Goal: Information Seeking & Learning: Learn about a topic

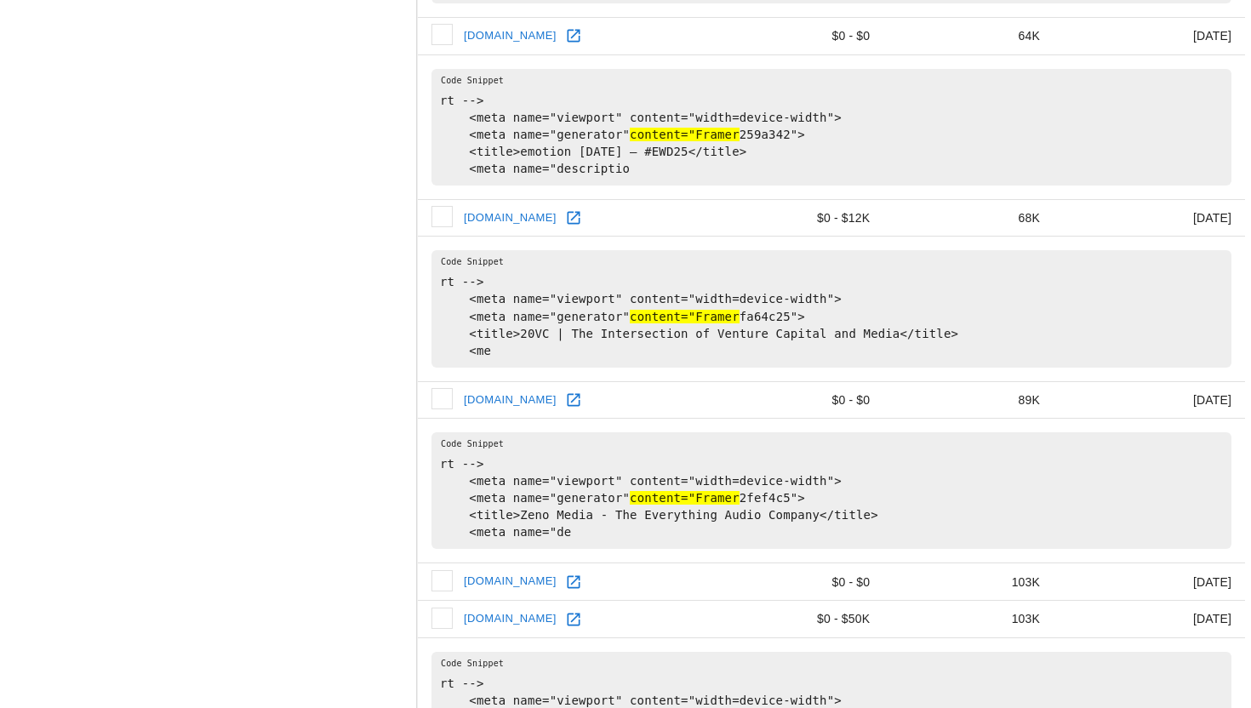
scroll to position [3243, 0]
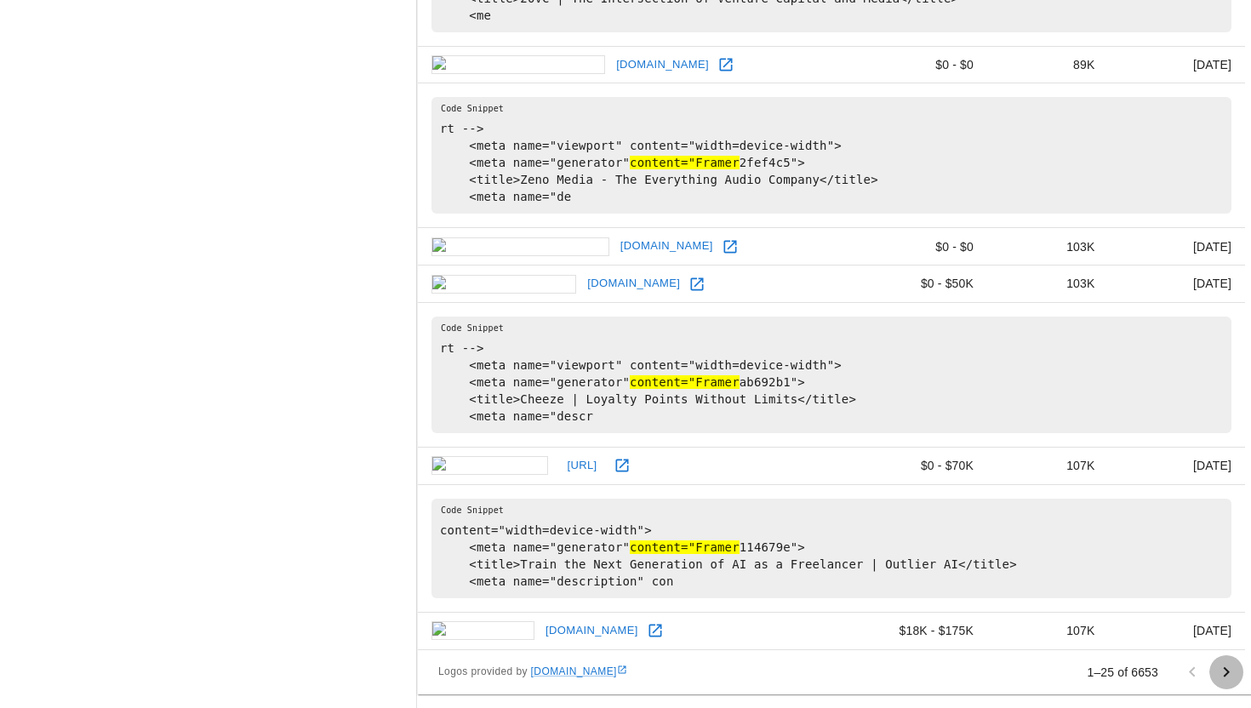
click at [1231, 669] on icon "Go to next page" at bounding box center [1226, 672] width 20 height 20
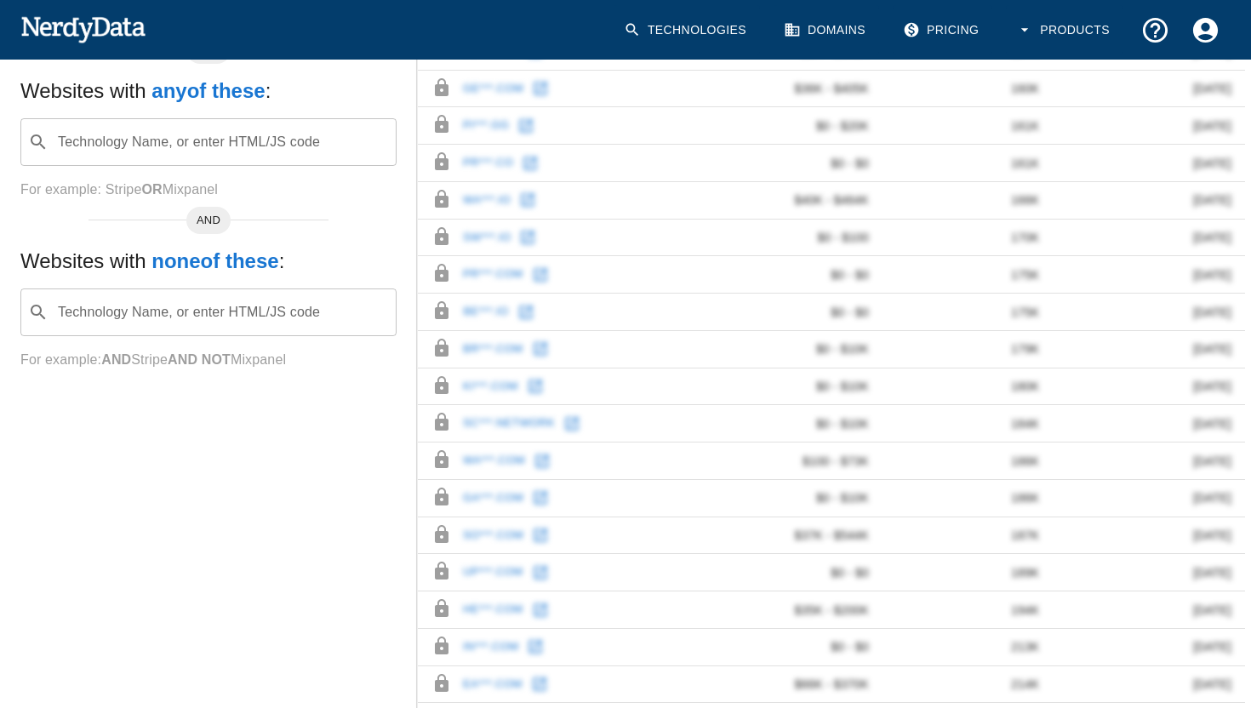
scroll to position [579, 0]
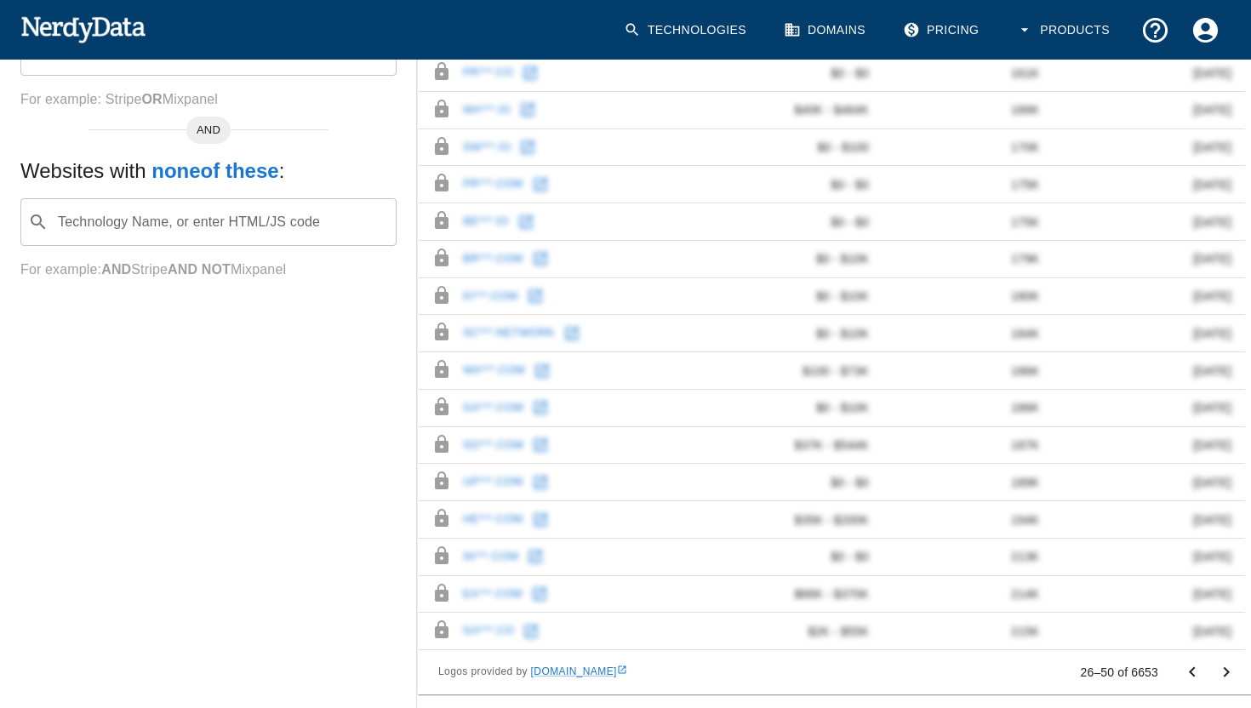
click at [1196, 673] on icon "Go to previous page" at bounding box center [1192, 672] width 20 height 20
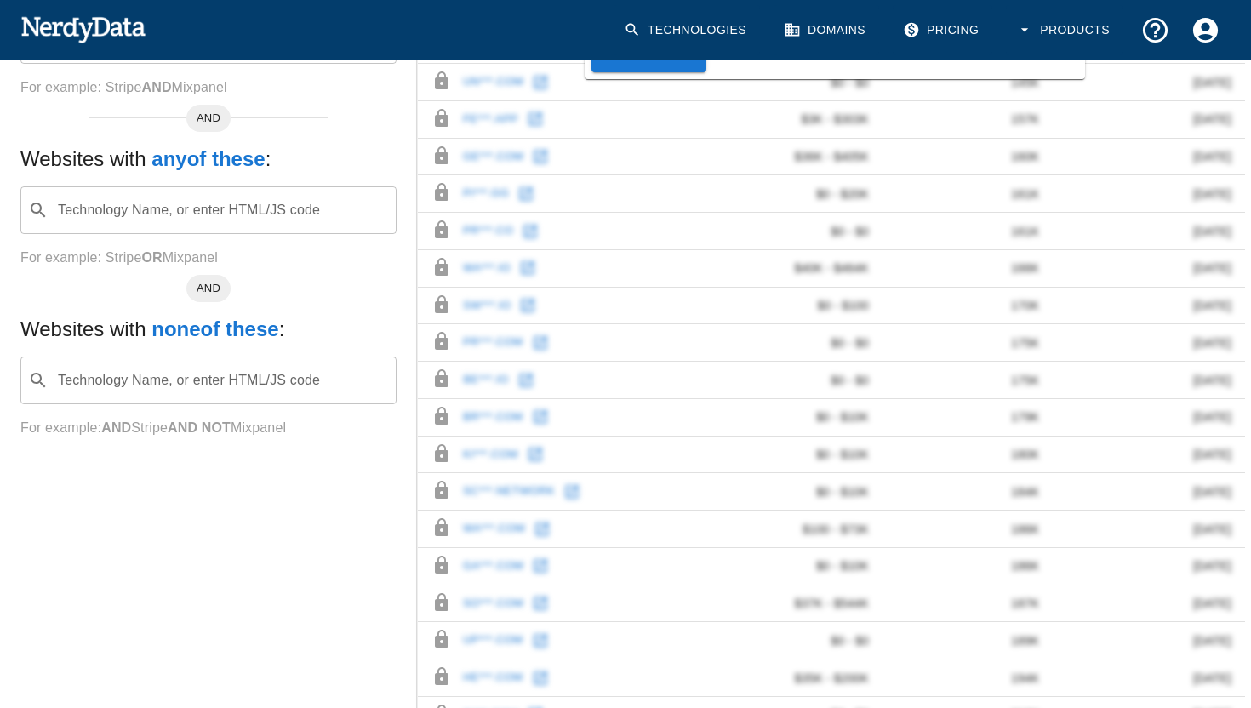
scroll to position [0, 0]
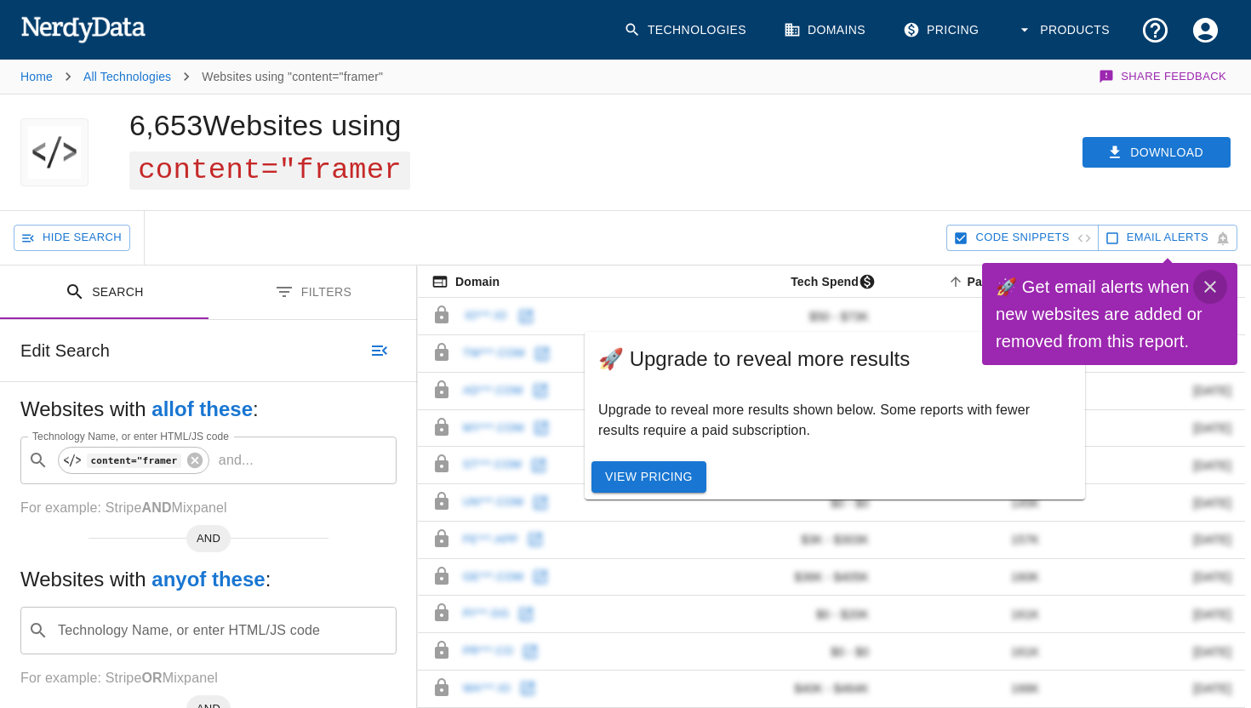
click at [1207, 286] on icon "Close" at bounding box center [1210, 287] width 20 height 20
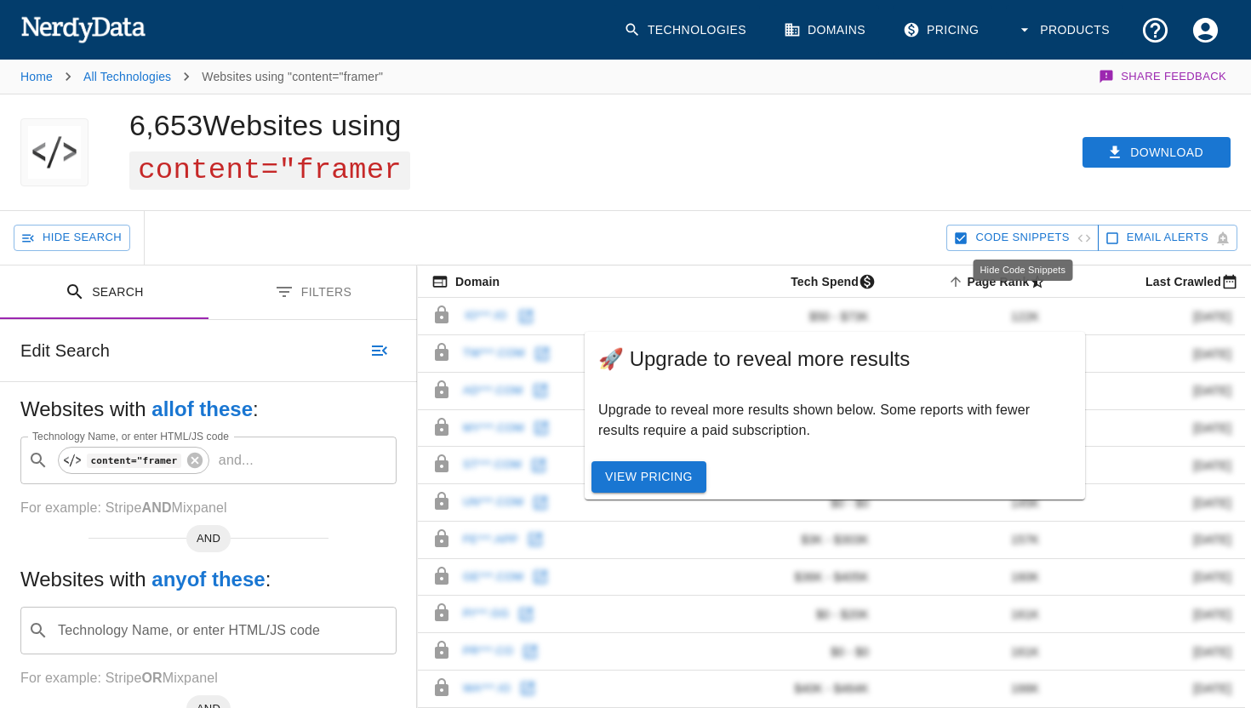
click at [1013, 246] on span "Code Snippets" at bounding box center [1022, 238] width 94 height 20
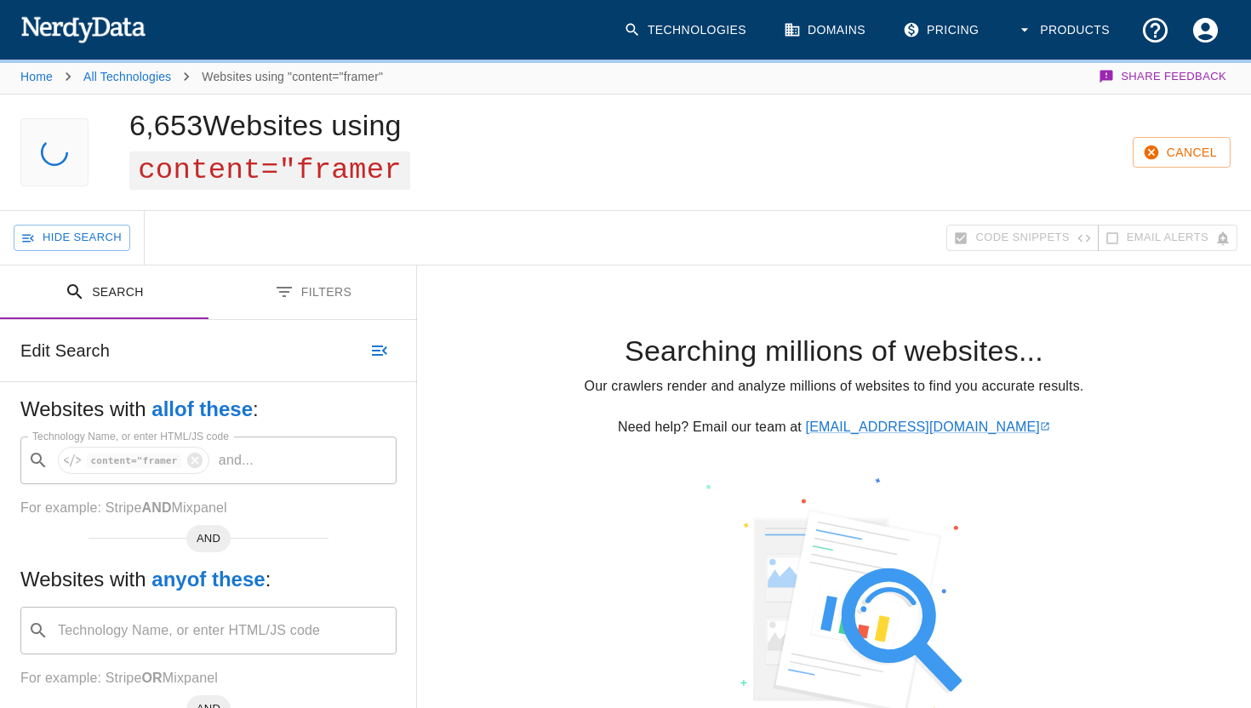
scroll to position [579, 0]
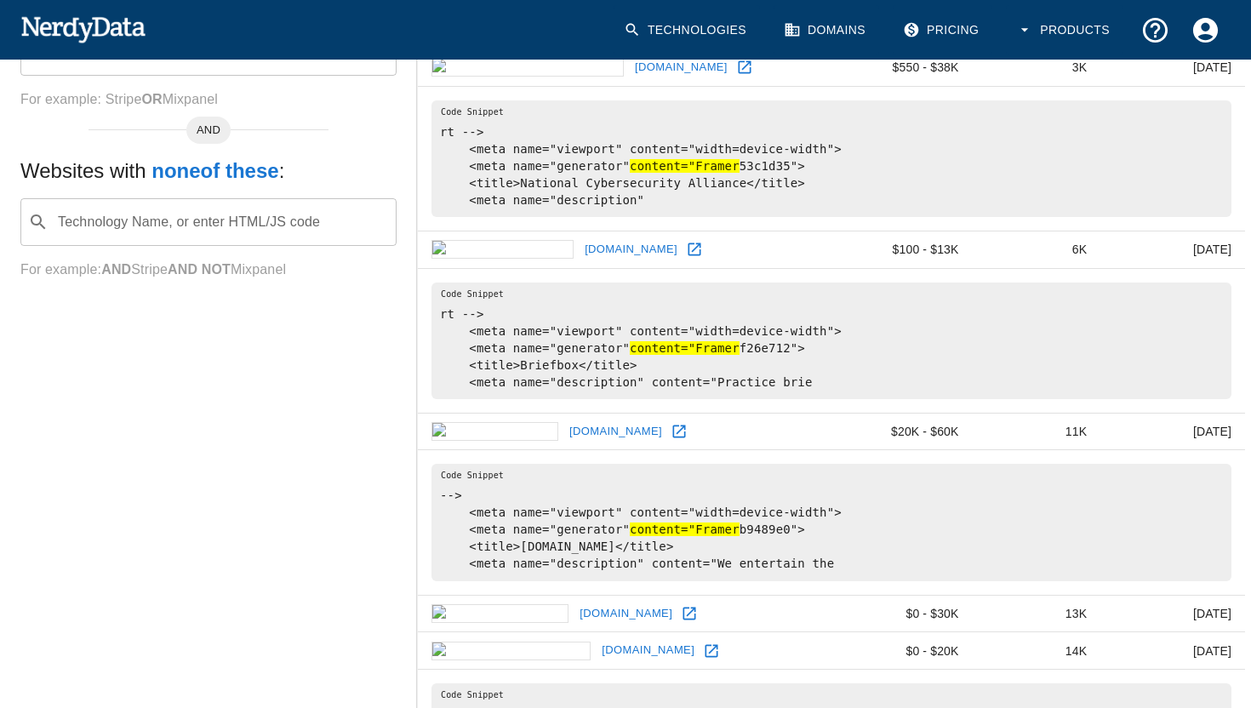
click at [683, 619] on icon at bounding box center [689, 613] width 13 height 13
